Goal: Task Accomplishment & Management: Use online tool/utility

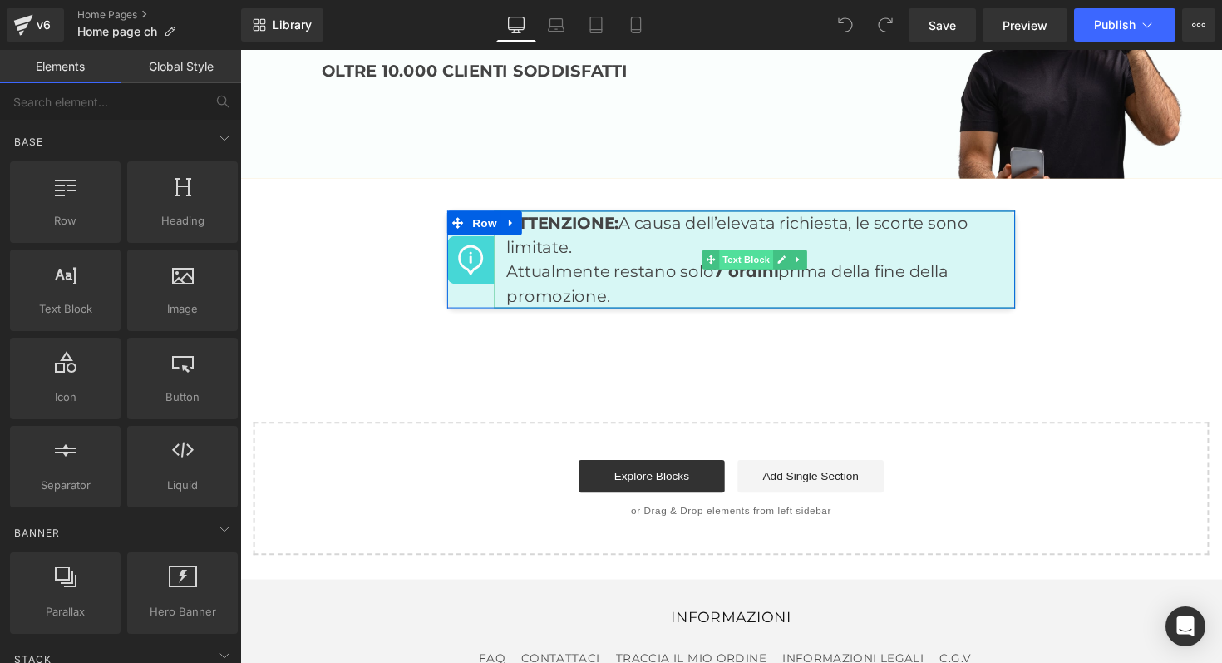
scroll to position [6505, 0]
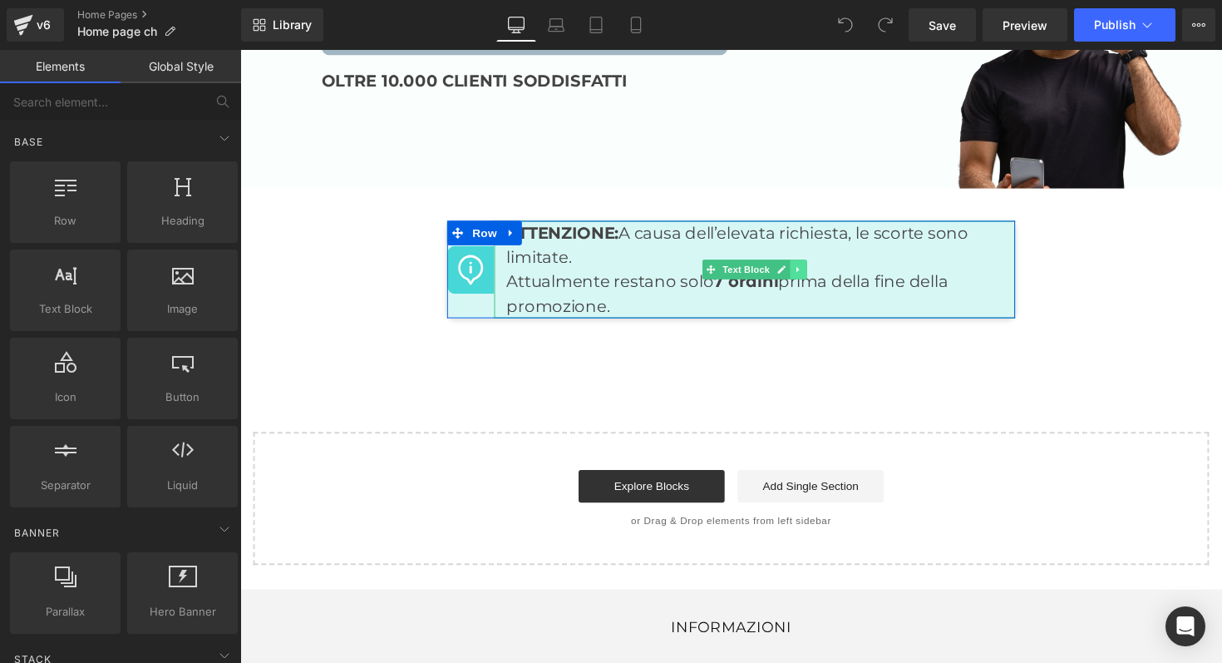
click at [807, 270] on icon at bounding box center [811, 275] width 9 height 10
click at [817, 271] on icon at bounding box center [821, 275] width 9 height 9
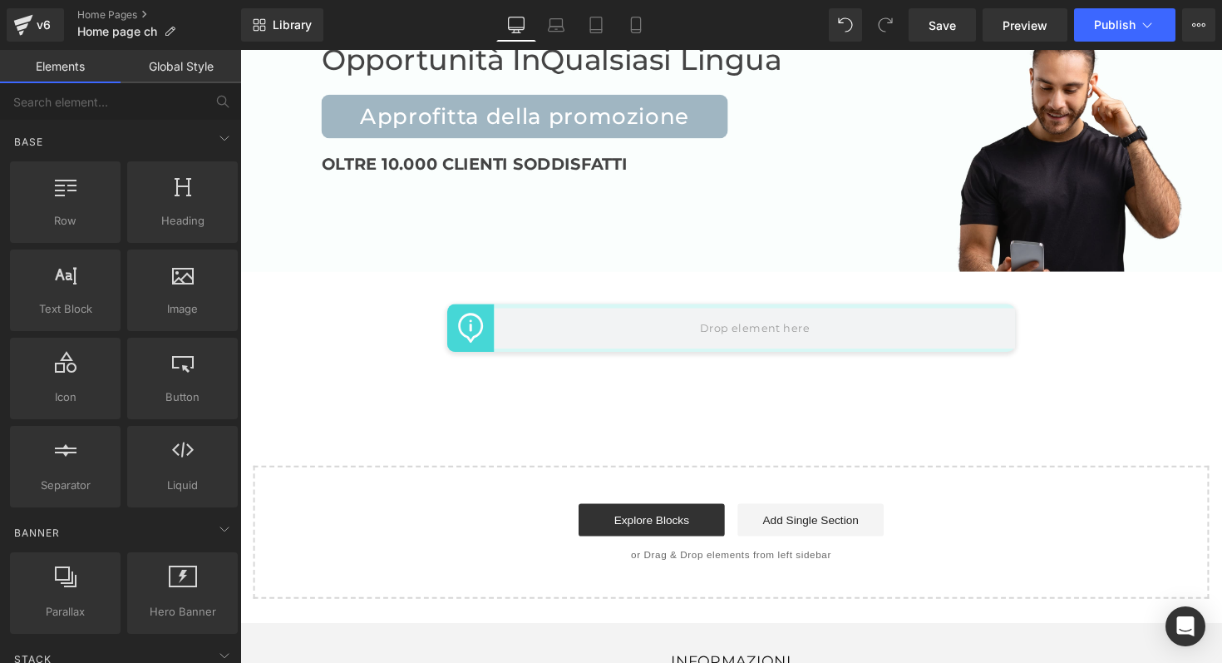
scroll to position [6418, 0]
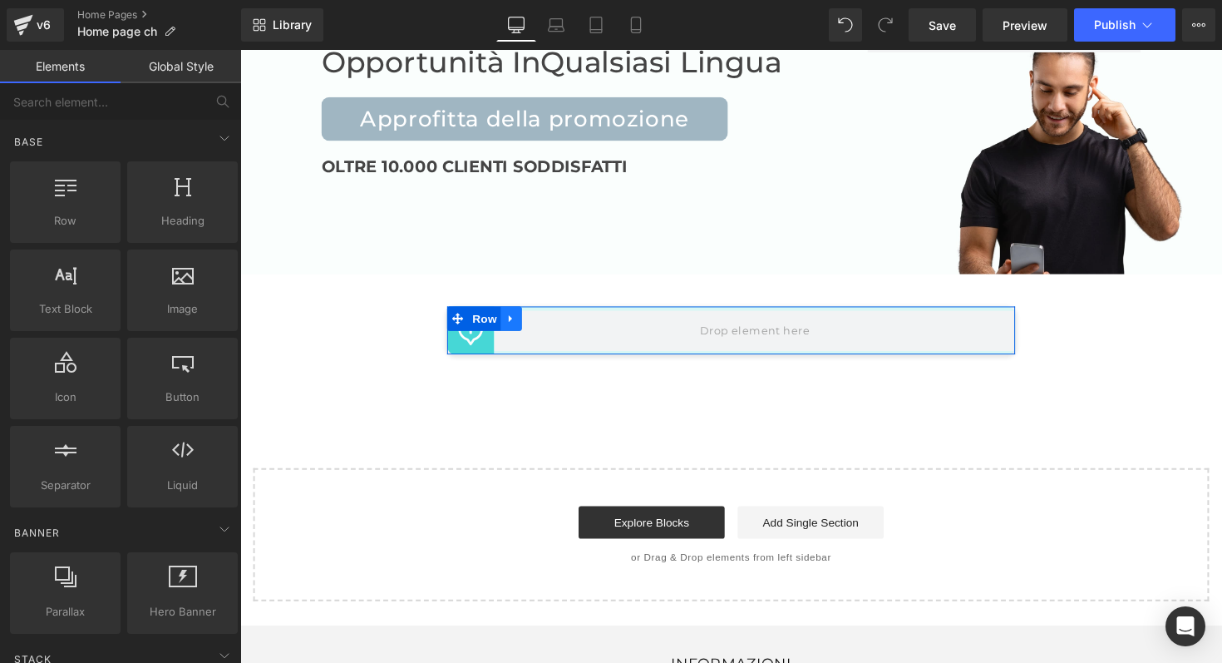
click at [512, 319] on icon at bounding box center [518, 325] width 12 height 12
click at [555, 319] on icon at bounding box center [561, 325] width 12 height 12
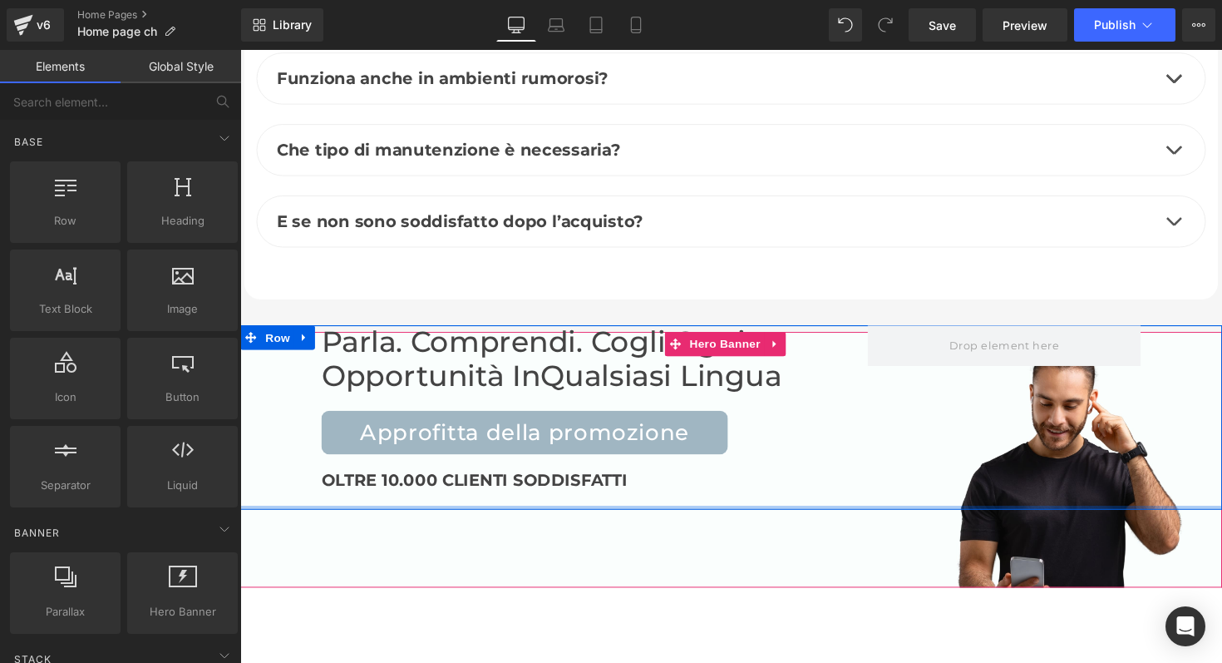
scroll to position [6093, 0]
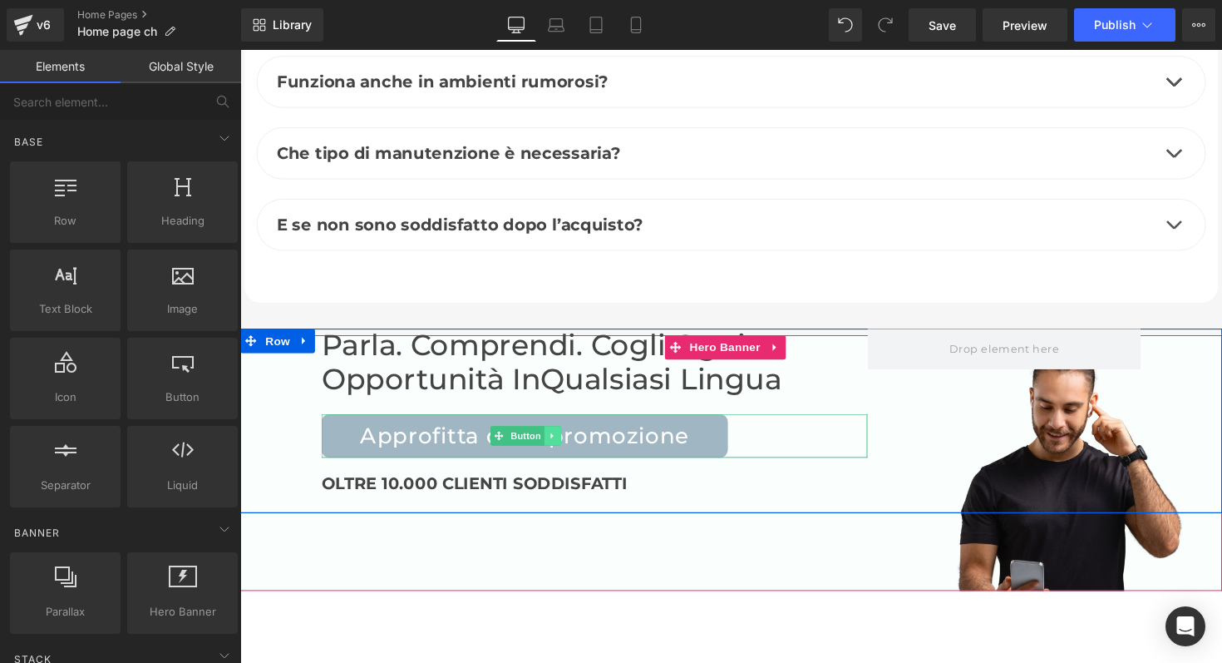
click at [555, 440] on icon at bounding box center [559, 445] width 9 height 10
click at [565, 441] on icon at bounding box center [569, 445] width 9 height 9
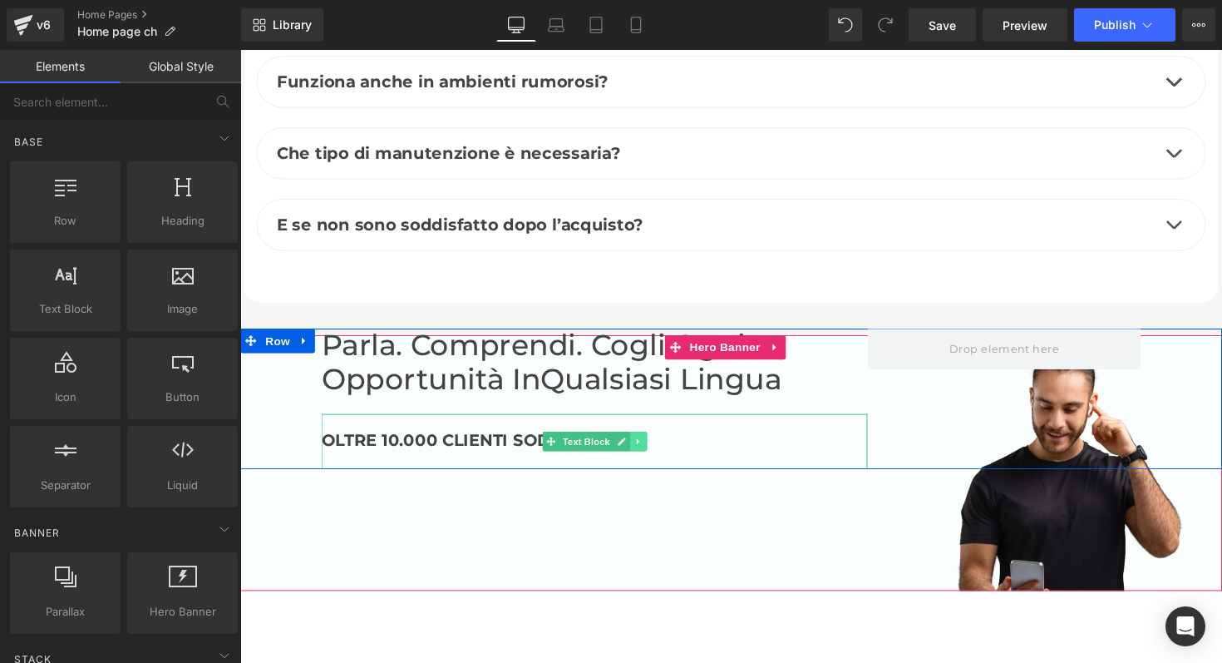
click at [644, 446] on icon at bounding box center [648, 451] width 9 height 10
click at [652, 447] on icon at bounding box center [656, 451] width 9 height 9
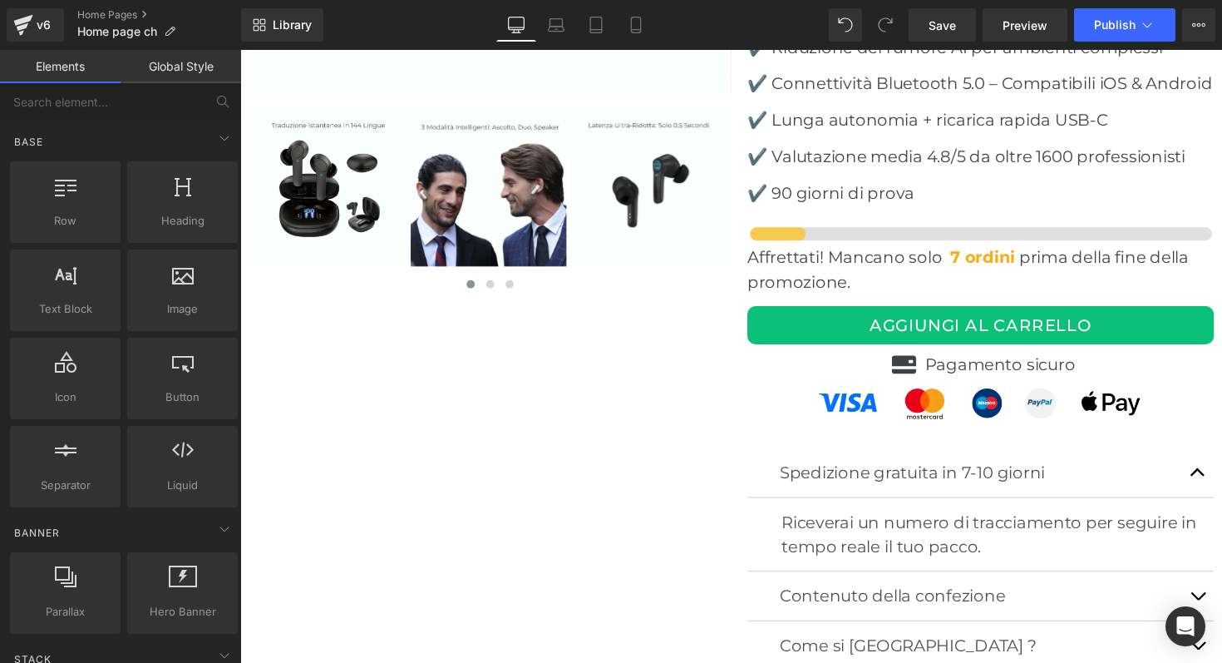
scroll to position [4937, 0]
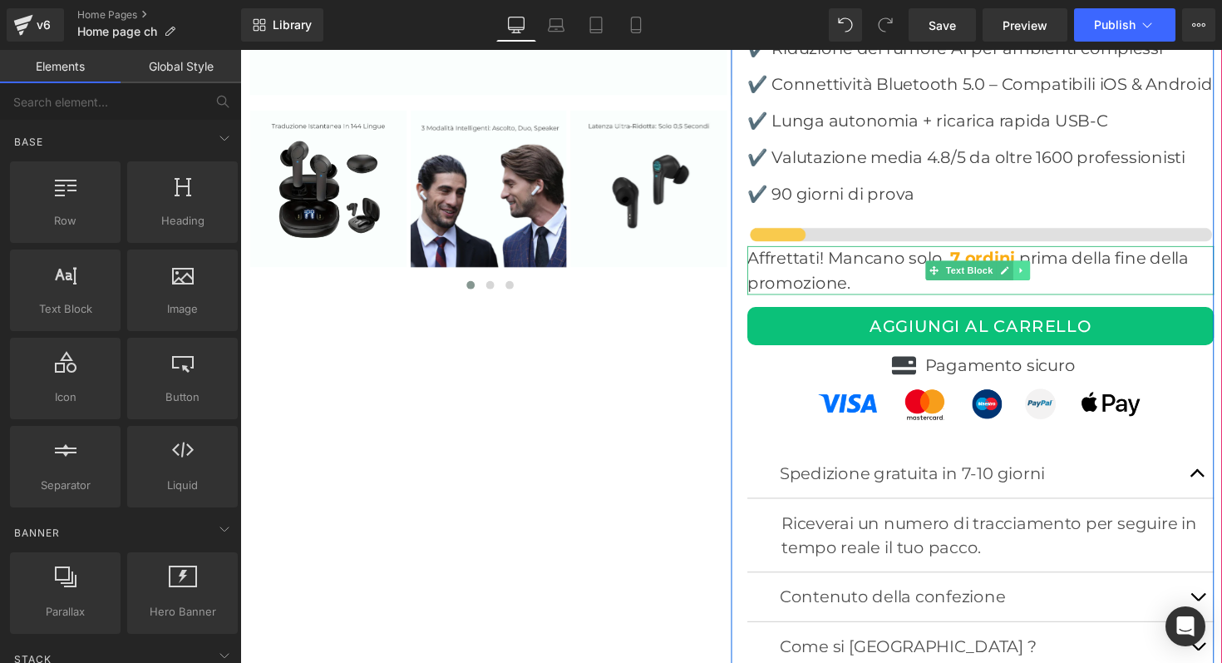
click at [1039, 274] on icon at bounding box center [1040, 277] width 2 height 6
click at [1044, 272] on icon at bounding box center [1048, 276] width 9 height 9
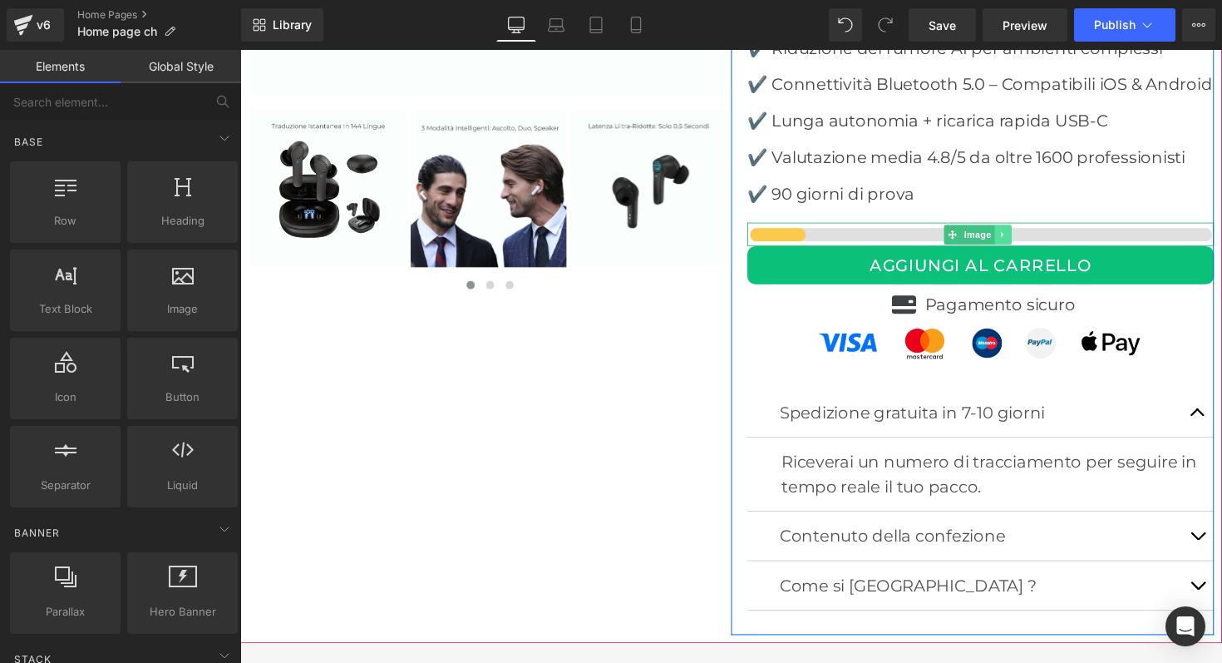
click at [1018, 234] on icon at bounding box center [1021, 239] width 9 height 10
click at [1026, 234] on icon at bounding box center [1030, 238] width 9 height 9
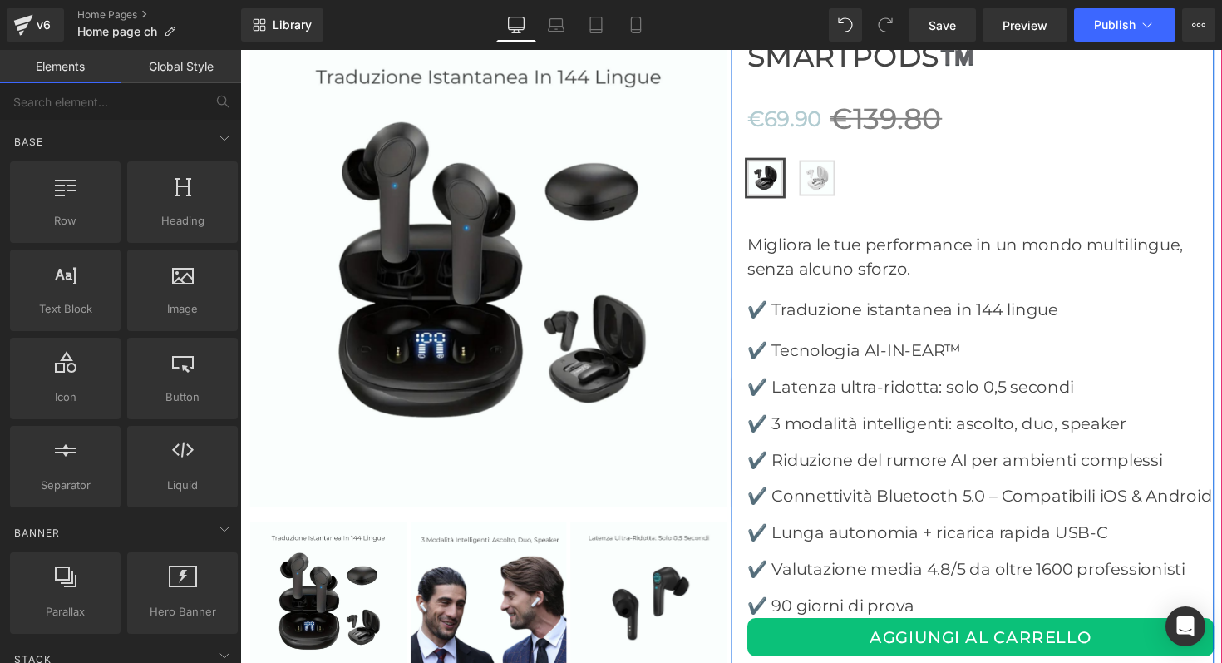
scroll to position [4517, 0]
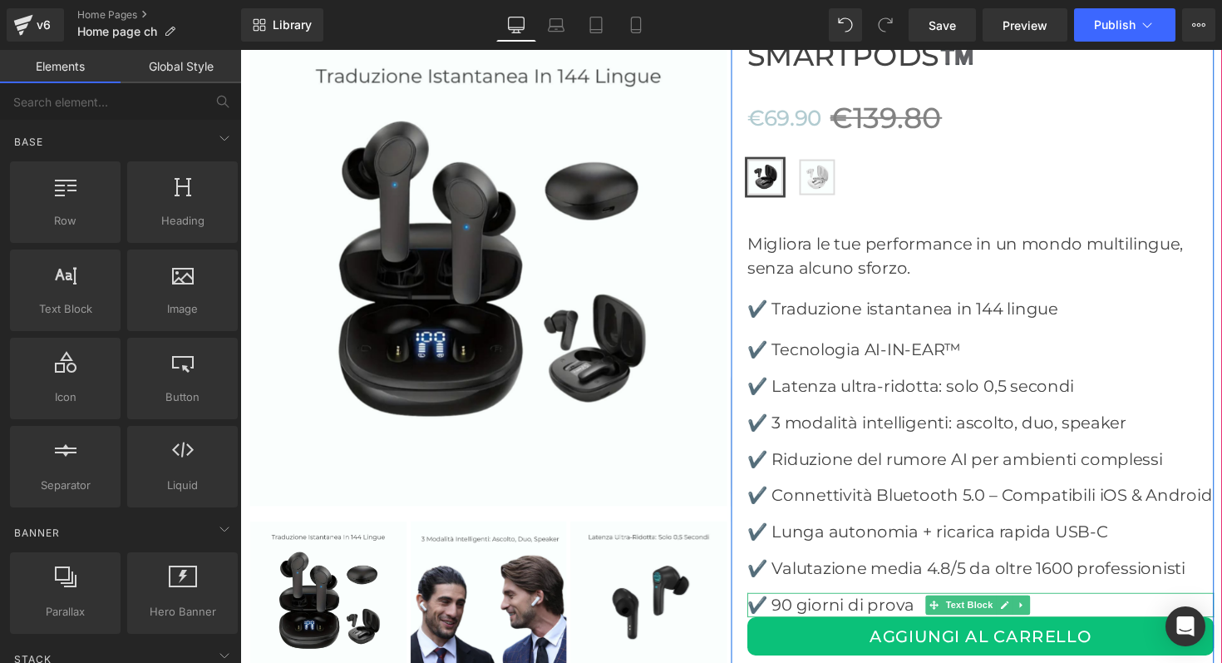
click at [905, 606] on p "✔️ 90 giorni di prova" at bounding box center [999, 618] width 478 height 25
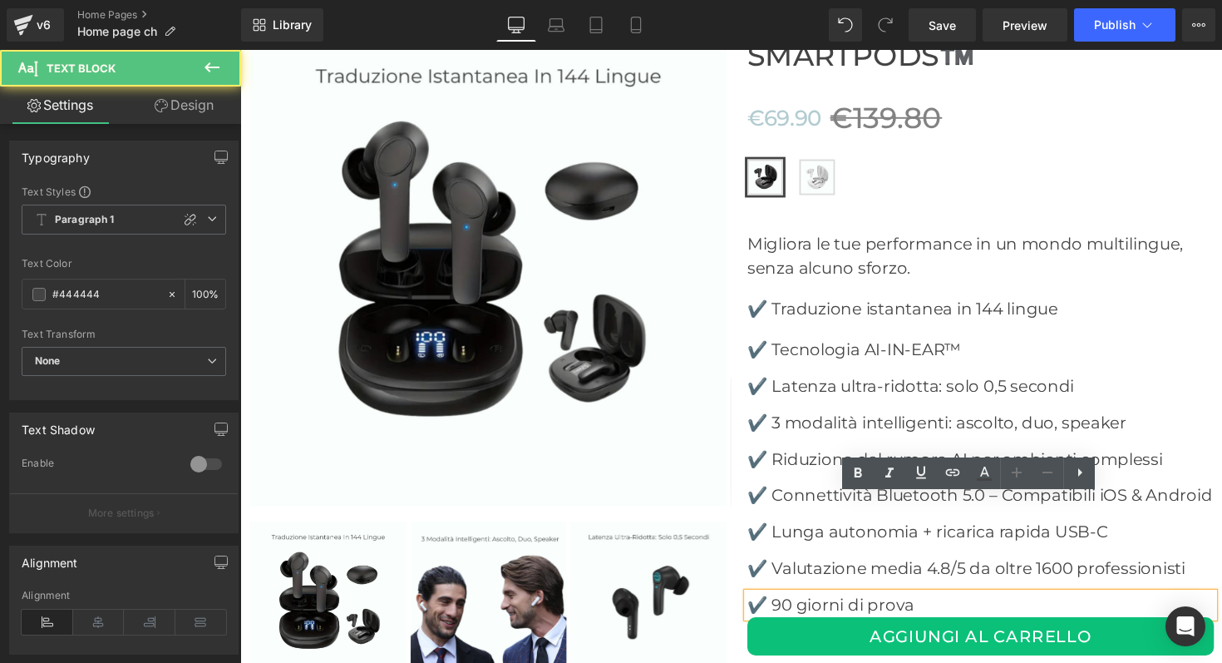
click at [925, 606] on p "✔️ 90 giorni di prova" at bounding box center [999, 618] width 478 height 25
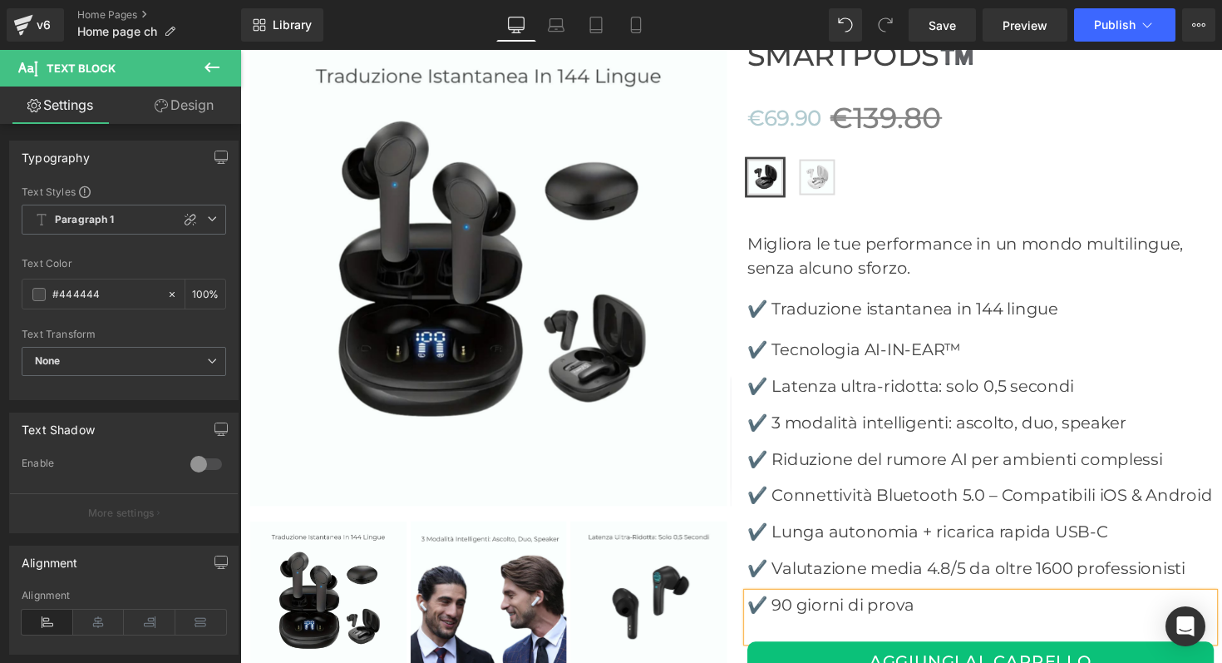
click at [723, 609] on div "‹ ›" at bounding box center [743, 518] width 1006 height 1090
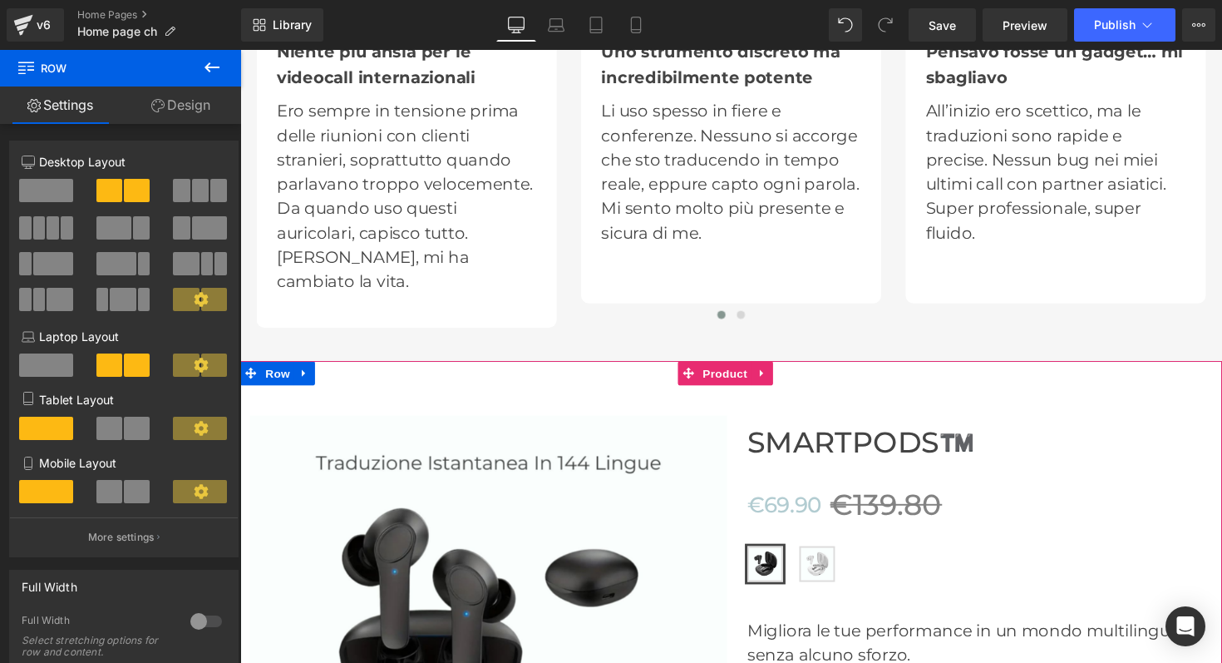
scroll to position [4122, 0]
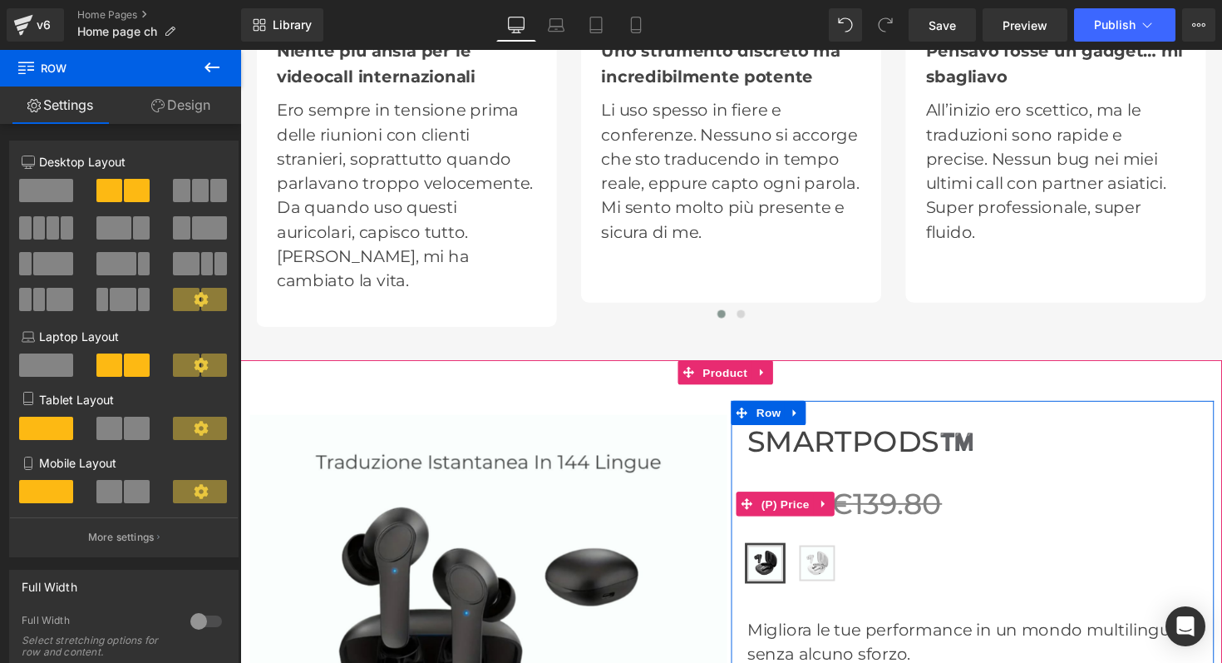
click at [891, 496] on span "€139.80" at bounding box center [902, 514] width 115 height 36
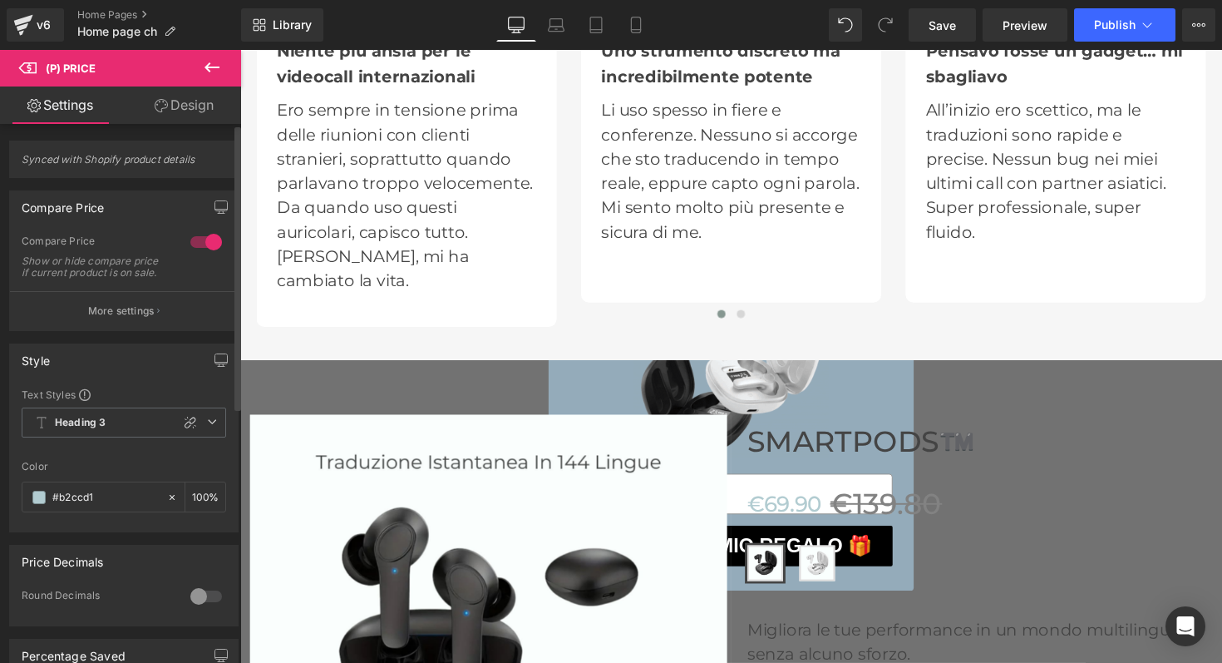
click at [200, 241] on div at bounding box center [206, 242] width 40 height 27
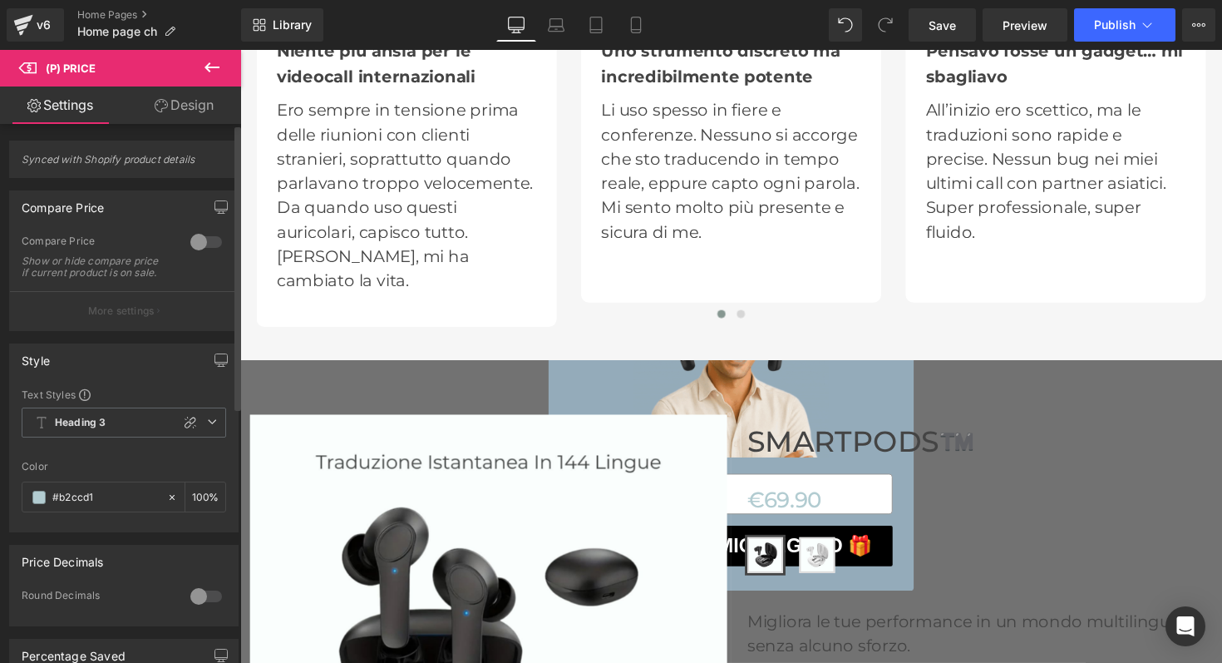
click at [200, 241] on div at bounding box center [206, 242] width 40 height 27
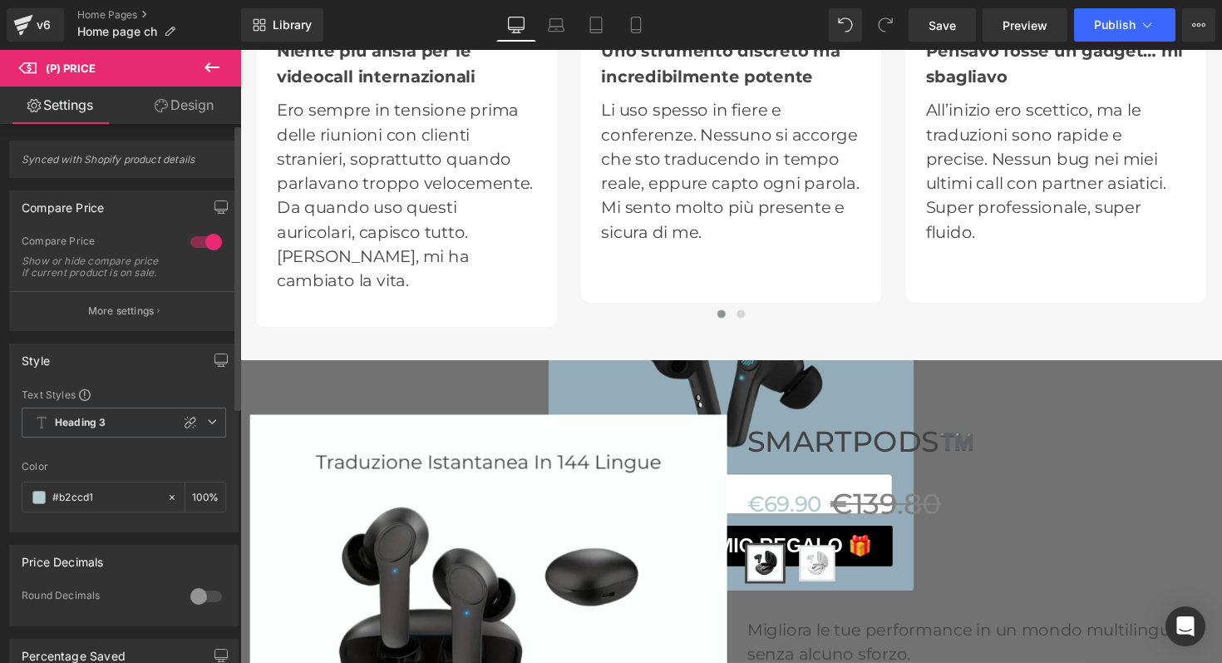
click at [200, 241] on div at bounding box center [206, 242] width 40 height 27
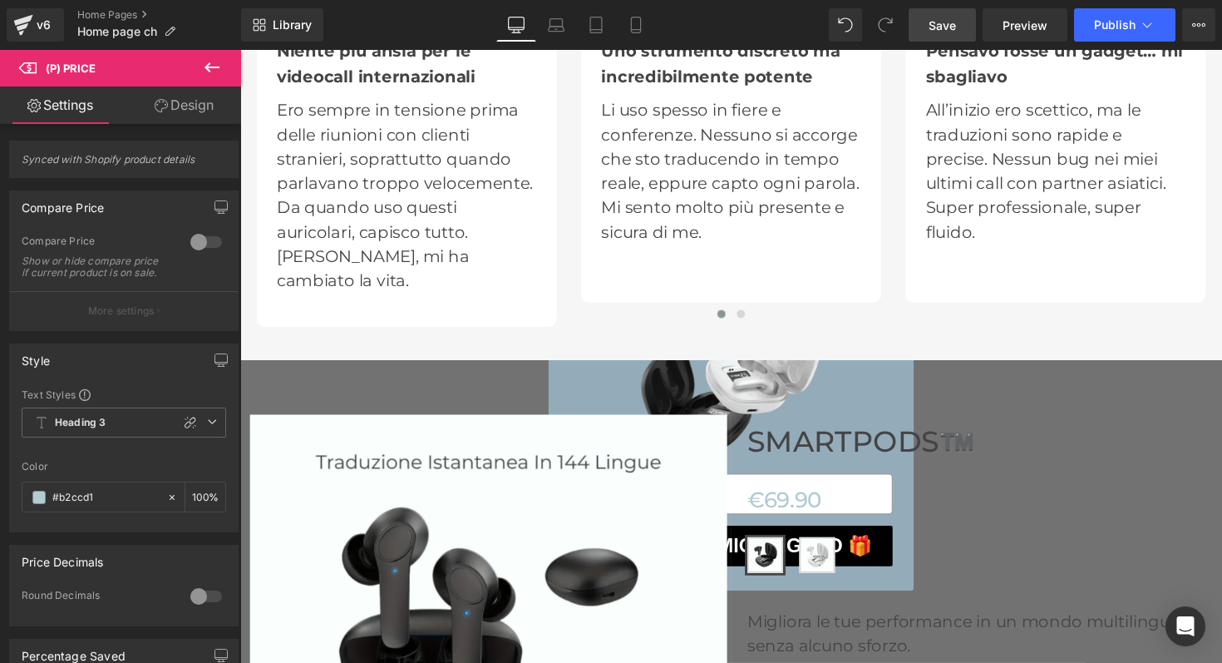
click at [949, 21] on span "Save" at bounding box center [942, 25] width 27 height 17
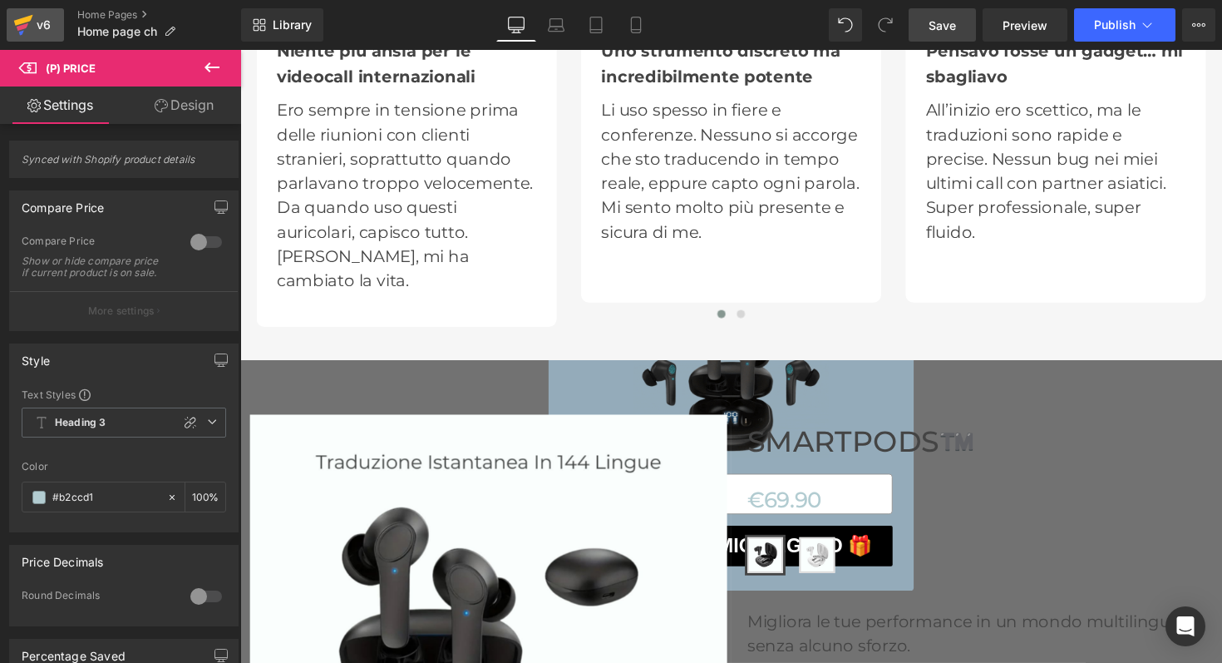
click at [39, 26] on div "v6" at bounding box center [43, 25] width 21 height 22
